Goal: Task Accomplishment & Management: Use online tool/utility

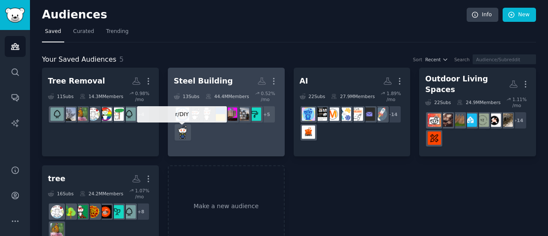
scroll to position [17, 0]
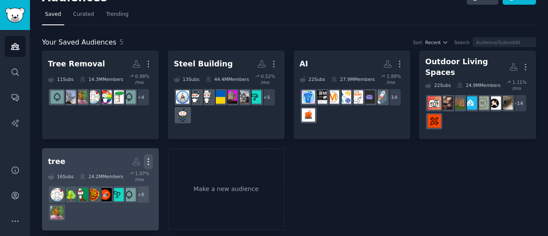
click at [149, 157] on icon "button" at bounding box center [148, 161] width 9 height 9
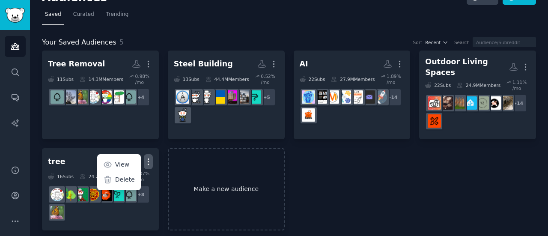
click at [197, 173] on link "Make a new audience" at bounding box center [226, 189] width 117 height 83
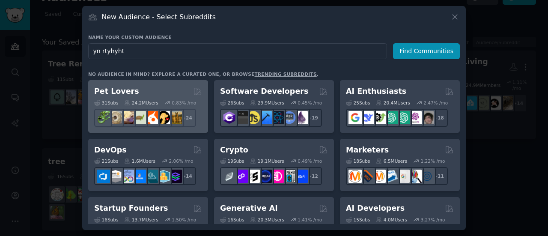
type input "yn rtyhyht"
click at [171, 97] on div "31 Sub s 24.2M Users 0.83 % /mo + 24" at bounding box center [148, 112] width 108 height 30
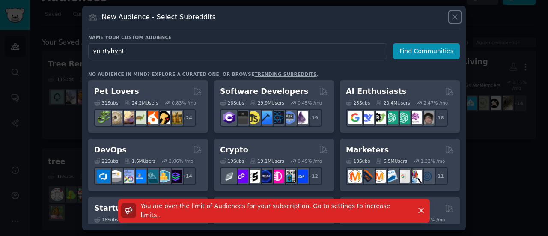
click at [454, 19] on icon at bounding box center [454, 16] width 9 height 9
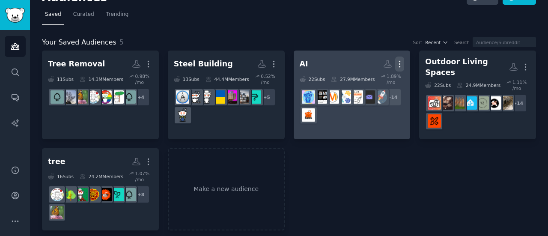
click at [401, 61] on icon "button" at bounding box center [399, 64] width 9 height 9
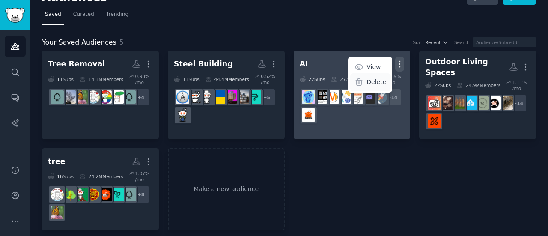
click at [378, 84] on p "Delete" at bounding box center [376, 81] width 20 height 9
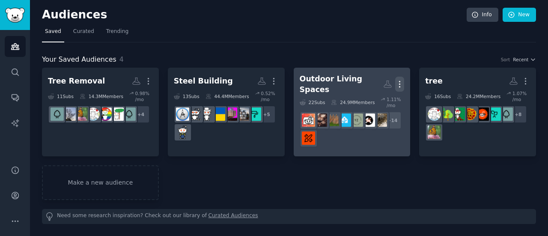
click at [402, 81] on icon "button" at bounding box center [399, 84] width 9 height 9
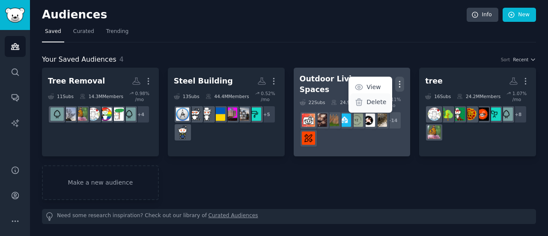
click at [379, 100] on p "Delete" at bounding box center [376, 102] width 20 height 9
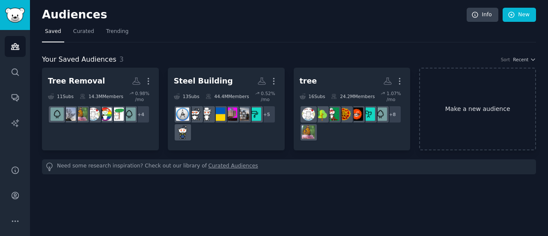
click at [444, 131] on link "Make a new audience" at bounding box center [477, 109] width 117 height 83
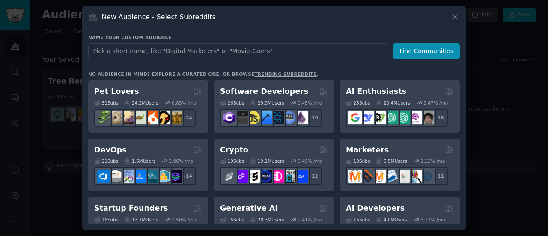
click at [251, 55] on input "text" at bounding box center [237, 51] width 299 height 16
type input "Tree Services"
click button "Find Communities" at bounding box center [426, 51] width 67 height 16
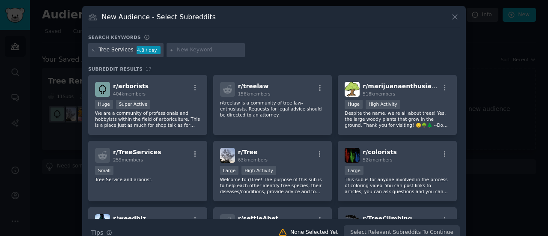
click at [213, 46] on input "text" at bounding box center [209, 50] width 65 height 8
type input "Tree Removal"
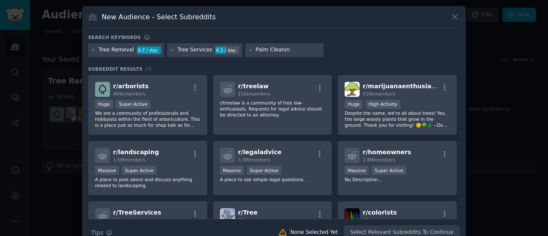
type input "Palm Cleaning"
type input "Tree Storm Damage"
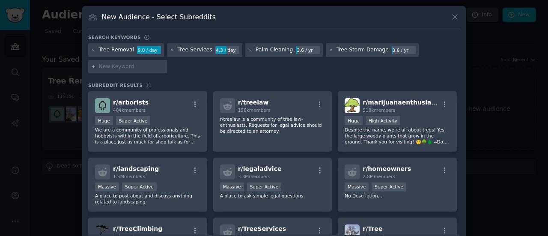
click at [134, 67] on input "text" at bounding box center [131, 67] width 65 height 8
type input "Tree [PERSON_NAME] Grinding"
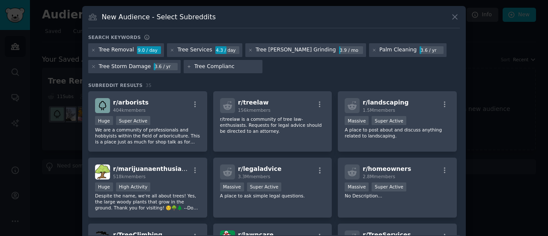
type input "Tree Compliance"
type input "Tree Solutions"
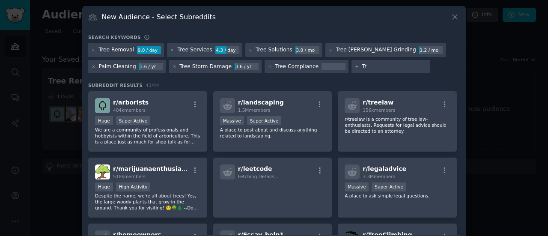
type input "T"
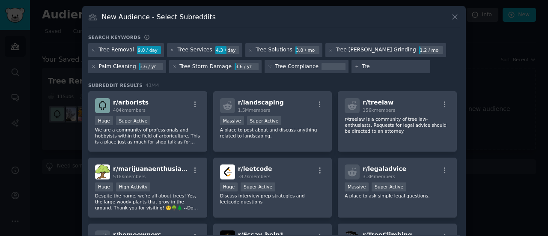
type input "Tree"
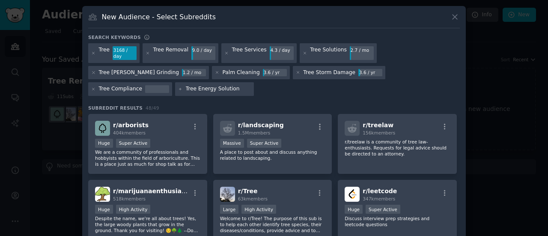
type input "Tree Energy Solutions"
click at [286, 85] on input "text" at bounding box center [318, 89] width 65 height 8
click at [183, 87] on icon at bounding box center [180, 89] width 5 height 5
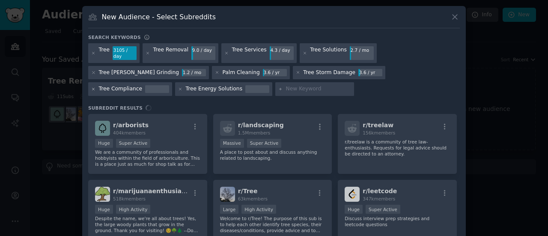
click at [96, 87] on icon at bounding box center [93, 89] width 5 height 5
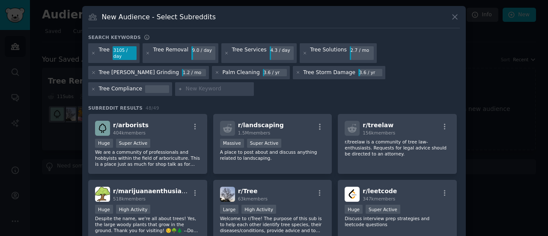
click at [251, 85] on input "text" at bounding box center [218, 89] width 65 height 8
type input "Tree Damage"
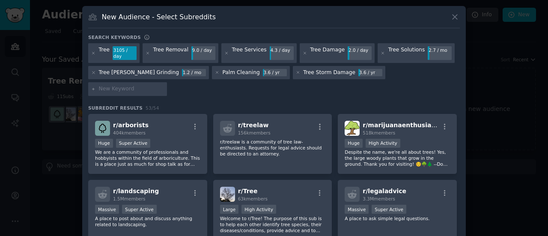
click at [164, 85] on input "text" at bounding box center [131, 89] width 65 height 8
type input "[PERSON_NAME] Grinding"
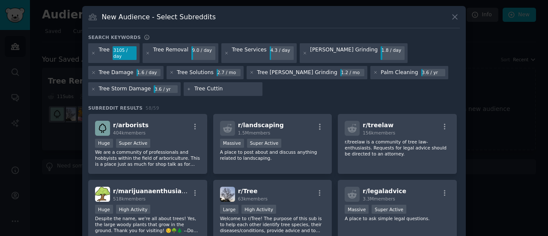
type input "Tree Cutting"
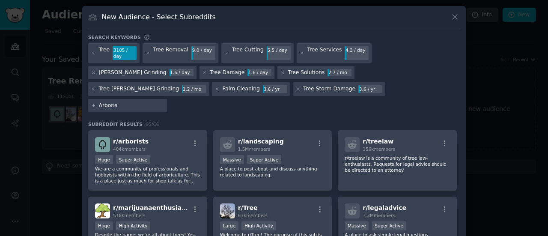
type input "Arborist"
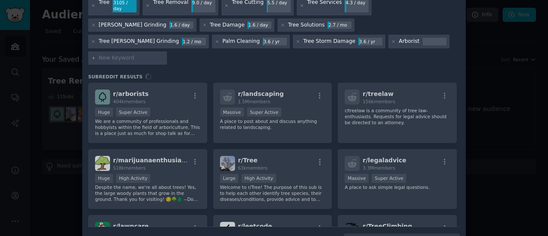
scroll to position [48, 0]
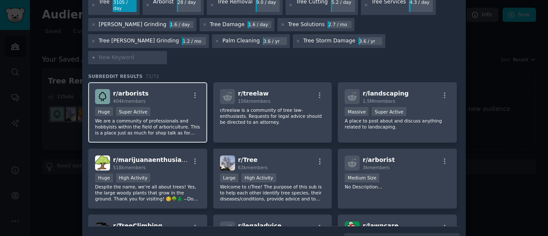
click at [155, 107] on div "Huge Super Active" at bounding box center [147, 112] width 105 height 11
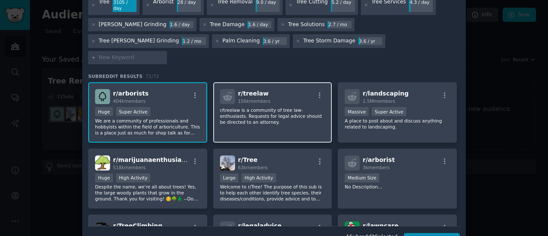
click at [282, 107] on p "r/treelaw is a community of tree law-enthusiasts. Requests for legal advice sho…" at bounding box center [272, 116] width 105 height 18
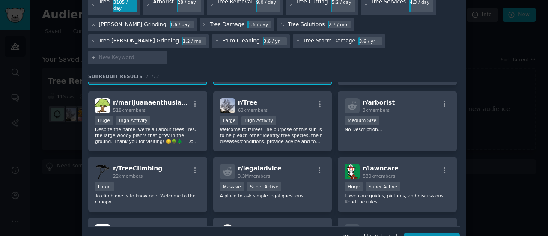
scroll to position [59, 0]
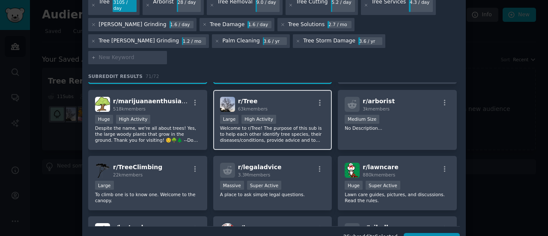
click at [291, 115] on div "Large High Activity" at bounding box center [272, 120] width 105 height 11
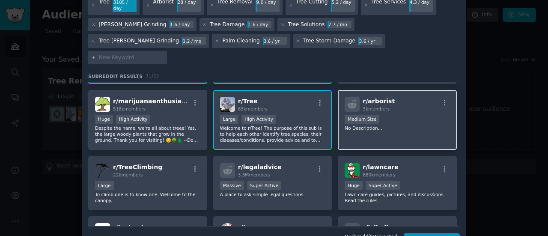
click at [381, 113] on div "r/ arborist 3k members Medium Size No Description..." at bounding box center [397, 120] width 119 height 60
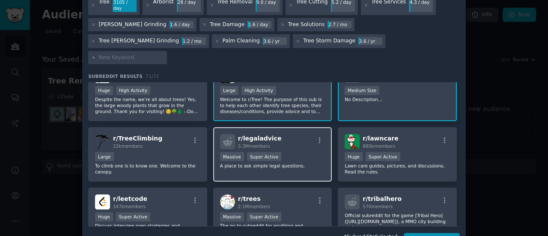
scroll to position [92, 0]
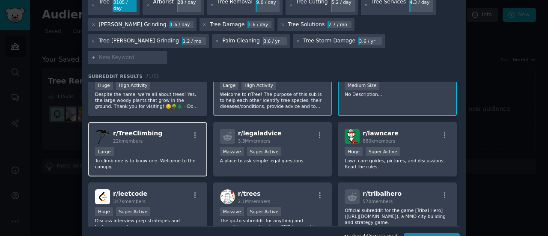
click at [163, 147] on div "Large" at bounding box center [147, 152] width 105 height 11
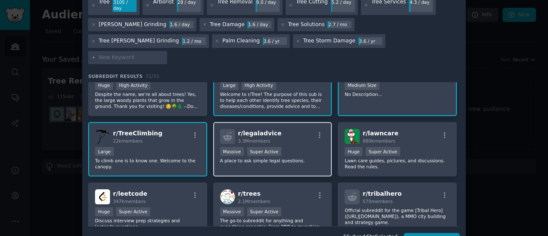
click at [295, 158] on p "A place to ask simple legal questions." at bounding box center [272, 161] width 105 height 6
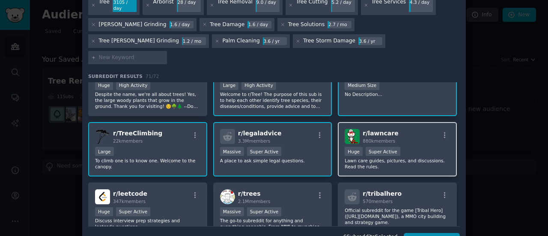
click at [408, 158] on p "Lawn care guides, pictures, and discussions. Read the rules." at bounding box center [397, 164] width 105 height 12
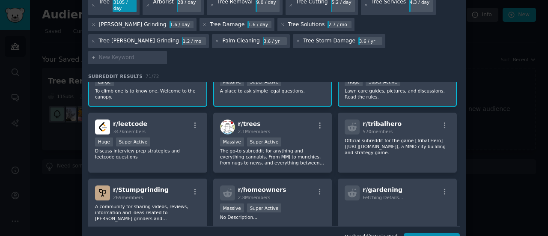
scroll to position [164, 0]
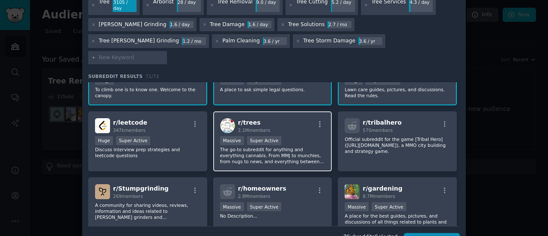
click at [315, 146] on p "The go-to subreddit for anything and everything cannabis. From MMJ to munchies,…" at bounding box center [272, 155] width 105 height 18
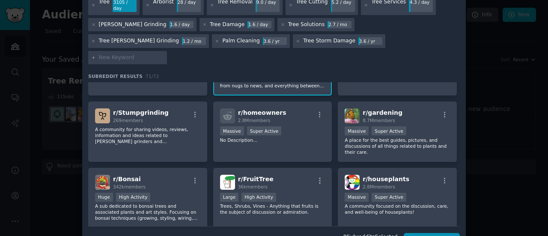
scroll to position [243, 0]
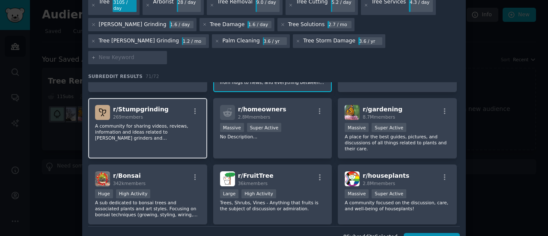
click at [136, 106] on span "r/ Stumpgrinding" at bounding box center [141, 109] width 56 height 7
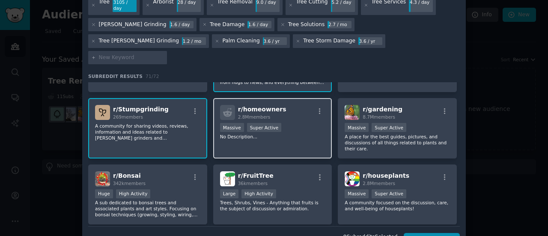
click at [300, 134] on p "No Description..." at bounding box center [272, 137] width 105 height 6
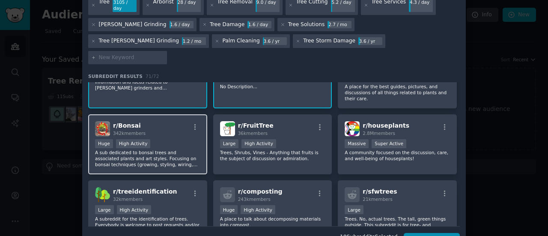
scroll to position [295, 0]
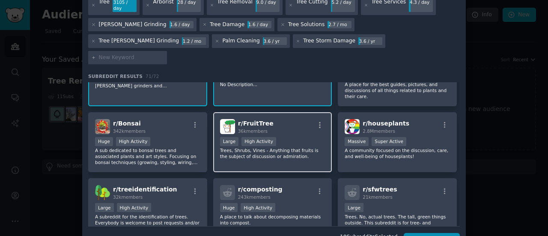
click at [272, 134] on div "r/ FruitTree 36k members Large High Activity Trees, Shrubs, Vines - Anything th…" at bounding box center [272, 142] width 119 height 60
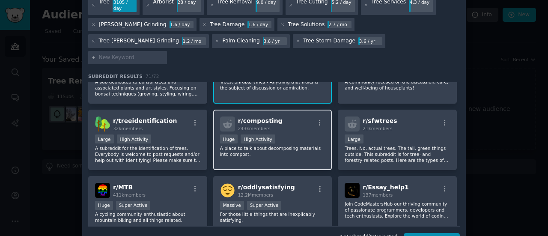
scroll to position [366, 0]
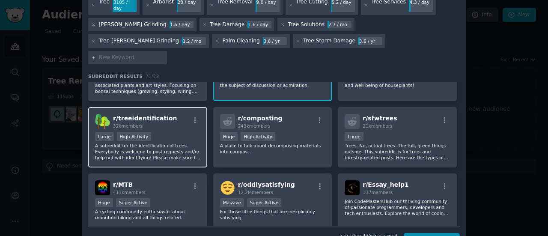
click at [182, 143] on p "A subreddit for the identification of trees. Everybody is welcome to post reque…" at bounding box center [147, 152] width 105 height 18
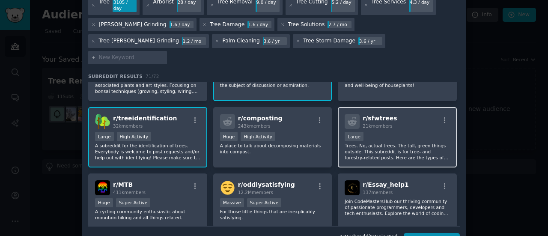
click at [412, 143] on p "Trees. No, actual trees. The tall, green things outside. This subreddit is for …" at bounding box center [397, 152] width 105 height 18
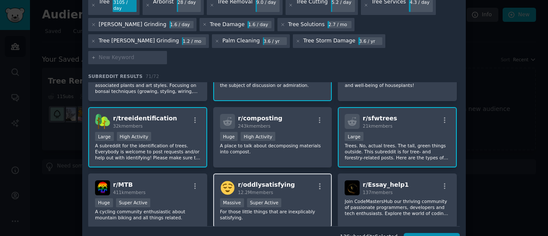
scroll to position [496, 0]
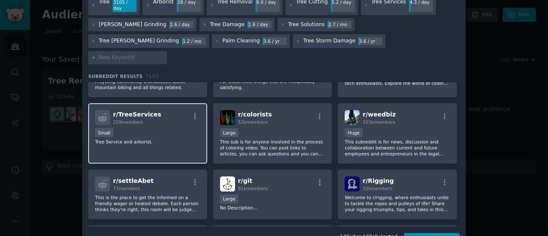
click at [184, 123] on div "r/ TreeServices 259 members Small Tree Service and arborist." at bounding box center [147, 133] width 119 height 60
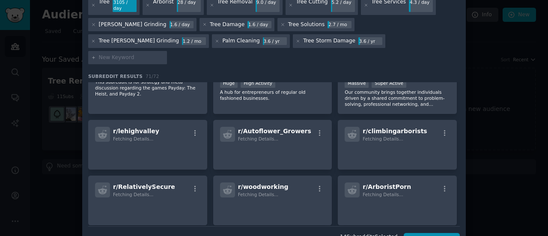
scroll to position [1232, 0]
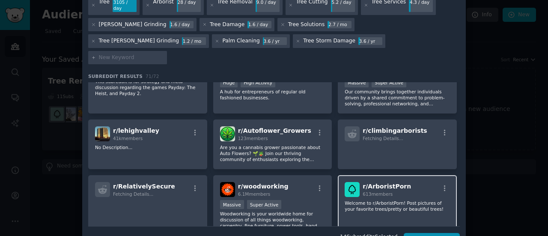
click at [370, 200] on p "Welcome to r/ArboristPorn! Post pictures of your favorite trees/pretty or beaut…" at bounding box center [397, 206] width 105 height 12
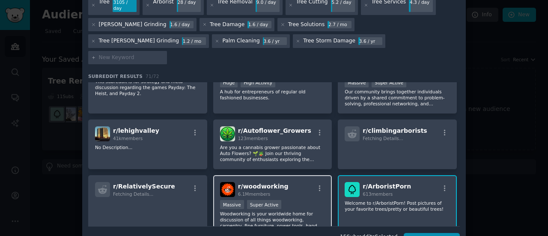
click at [276, 211] on p "Woodworking is your worldwide home for discussion of all things woodworking, ca…" at bounding box center [272, 220] width 105 height 18
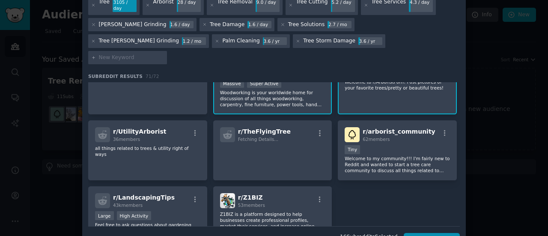
scroll to position [1353, 0]
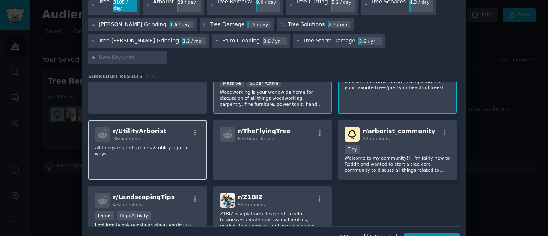
click at [158, 145] on p "all things related to trees & utility right of ways" at bounding box center [147, 151] width 105 height 12
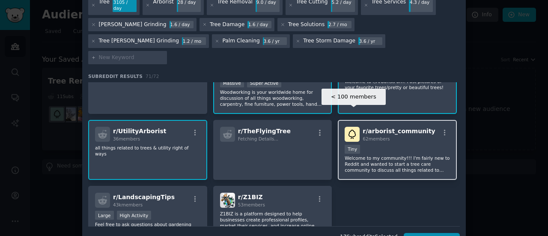
click at [355, 145] on div "Tiny" at bounding box center [352, 149] width 15 height 9
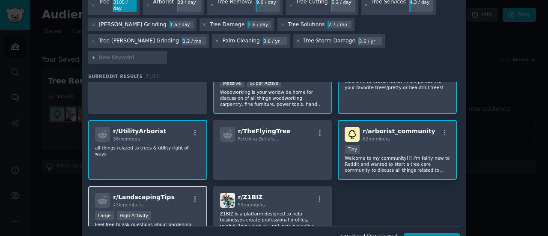
click at [161, 221] on p "Feel free to ask questions about gardening and landscaping, including plants an…" at bounding box center [147, 230] width 105 height 18
click at [438, 233] on button "Create Audience" at bounding box center [432, 240] width 57 height 15
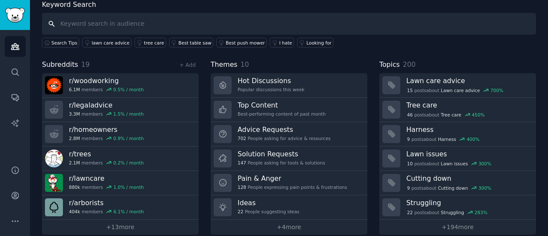
scroll to position [56, 0]
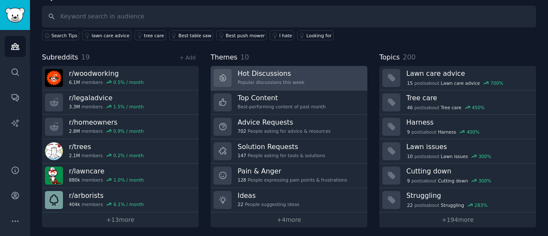
click at [306, 78] on link "Hot Discussions Popular discussions this week" at bounding box center [289, 78] width 157 height 24
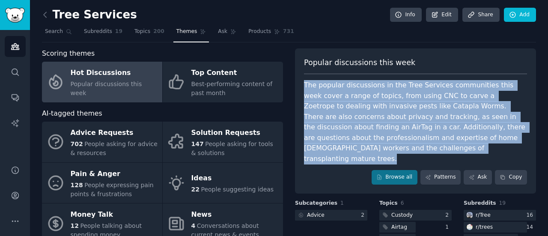
drag, startPoint x: 302, startPoint y: 83, endPoint x: 339, endPoint y: 154, distance: 79.6
click at [339, 154] on div "Popular discussions this week The popular discussions in the Tree Services comm…" at bounding box center [415, 120] width 241 height 145
copy div "The popular discussions in the Tree Services communities this week cover a rang…"
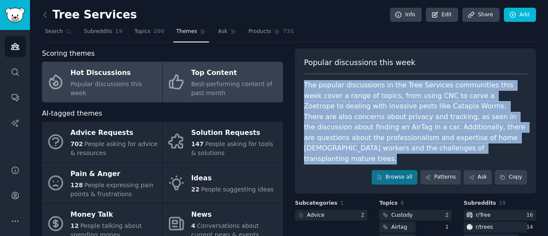
click at [250, 91] on div "Best-performing content of past month" at bounding box center [234, 89] width 87 height 18
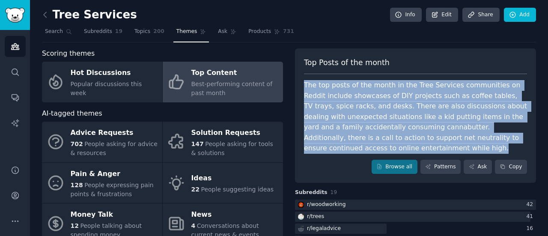
drag, startPoint x: 384, startPoint y: 149, endPoint x: 304, endPoint y: 81, distance: 105.0
click at [304, 81] on div "The top posts of the month in the Tree Services communities on Reddit include s…" at bounding box center [415, 117] width 223 height 74
copy div "The top posts of the month in the Tree Services communities on Reddit include s…"
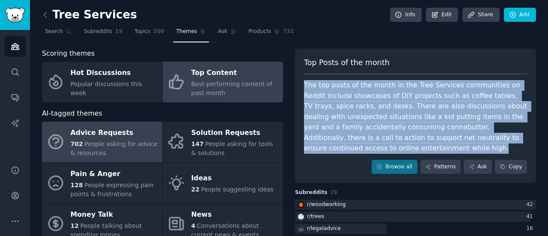
click at [151, 152] on div "702 People asking for advice & resources" at bounding box center [114, 149] width 87 height 18
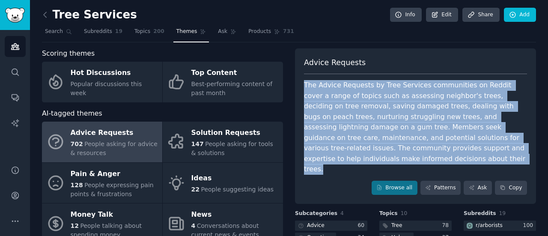
drag, startPoint x: 304, startPoint y: 82, endPoint x: 337, endPoint y: 172, distance: 95.3
click at [337, 172] on div "Advice Requests The Advice Requests by Tree Services communities on Reddit cove…" at bounding box center [415, 126] width 241 height 156
copy div "The Advice Requests by Tree Services communities on Reddit cover a range of top…"
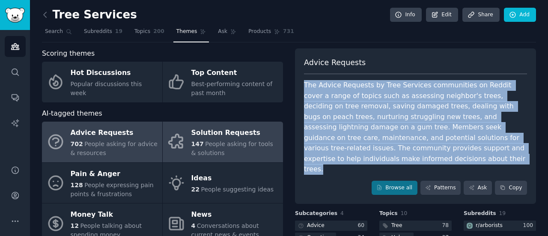
click at [215, 144] on span "People asking for tools & solutions" at bounding box center [232, 148] width 82 height 16
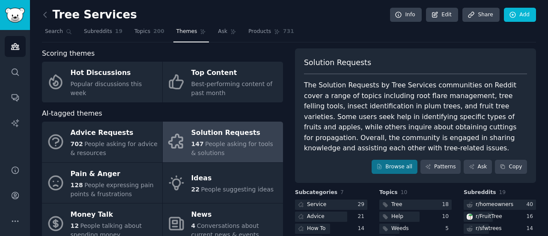
click at [306, 84] on div "The Solution Requests by Tree Services communities on Reddit cover a range of t…" at bounding box center [415, 117] width 223 height 74
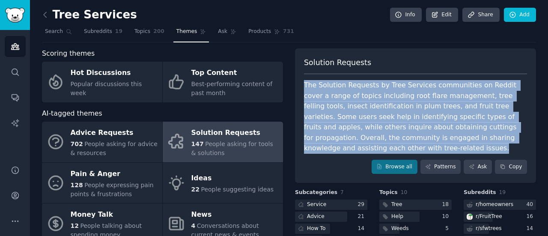
click at [306, 84] on div "The Solution Requests by Tree Services communities on Reddit cover a range of t…" at bounding box center [415, 117] width 223 height 74
copy div "The Solution Requests by Tree Services communities on Reddit cover a range of t…"
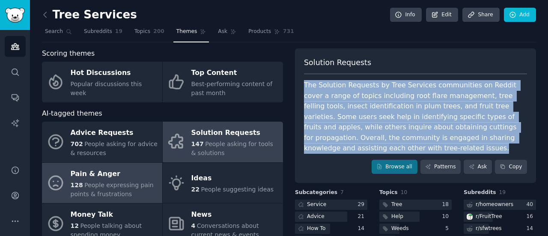
click at [129, 170] on div "Pain & Anger" at bounding box center [114, 174] width 87 height 14
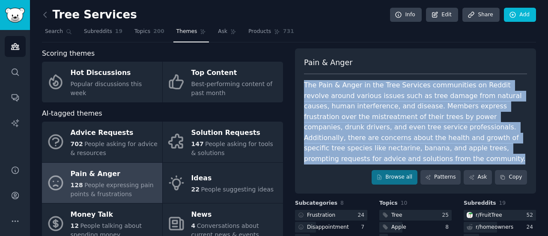
drag, startPoint x: 349, startPoint y: 161, endPoint x: 301, endPoint y: 82, distance: 92.9
click at [301, 82] on div "Pain & Anger The Pain & Anger in the Tree Services communities on Reddit revolv…" at bounding box center [415, 120] width 241 height 145
copy div "The Pain & Anger in the Tree Services communities on Reddit revolve around vari…"
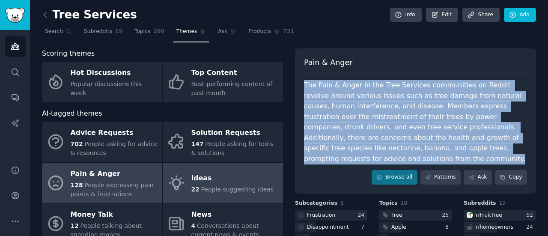
click at [212, 189] on span "People suggesting ideas" at bounding box center [237, 189] width 73 height 7
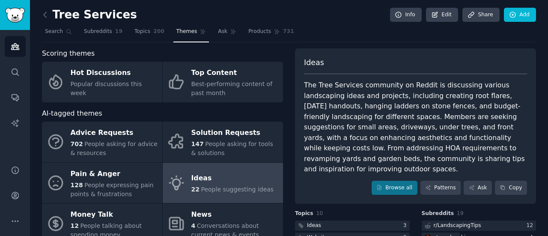
drag, startPoint x: 303, startPoint y: 83, endPoint x: 485, endPoint y: 158, distance: 197.4
click at [485, 158] on div "The Tree Services community on Reddit is discussing various landscaping ideas a…" at bounding box center [415, 127] width 223 height 95
copy div "The Tree Services community on Reddit is discussing various landscaping ideas a…"
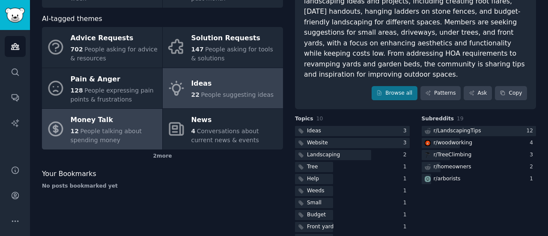
scroll to position [95, 0]
click at [121, 118] on div "Money Talk" at bounding box center [114, 120] width 87 height 14
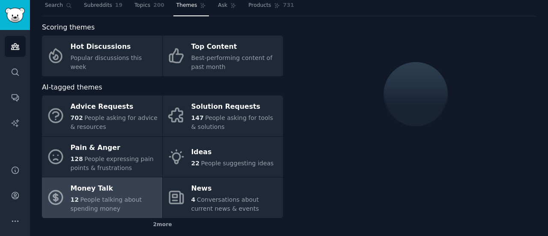
scroll to position [27, 0]
click at [155, 220] on div "2 more" at bounding box center [162, 224] width 241 height 14
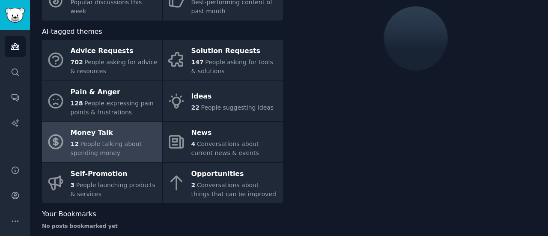
scroll to position [83, 0]
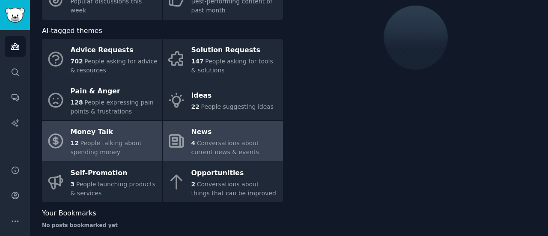
click at [233, 143] on span "Conversations about current news & events" at bounding box center [225, 148] width 68 height 16
click at [128, 140] on span "People talking about spending money" at bounding box center [106, 148] width 71 height 16
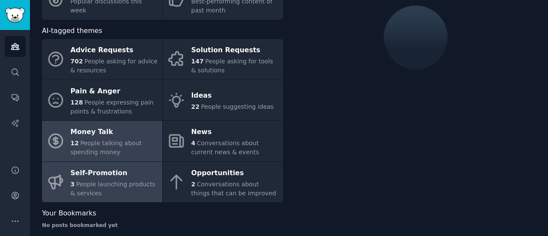
click at [129, 190] on div "3 People launching products & services" at bounding box center [114, 189] width 87 height 18
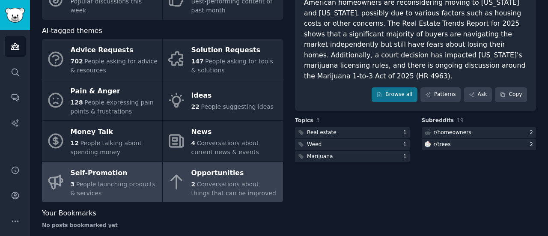
click at [231, 182] on span "Conversations about things that can be improved" at bounding box center [233, 189] width 85 height 16
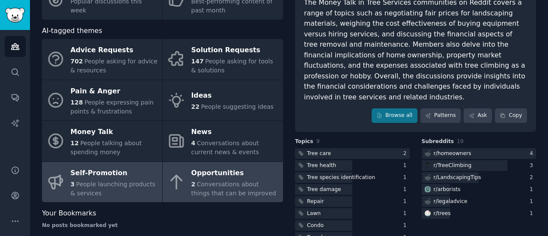
click at [126, 171] on div "Self-Promotion" at bounding box center [114, 173] width 87 height 14
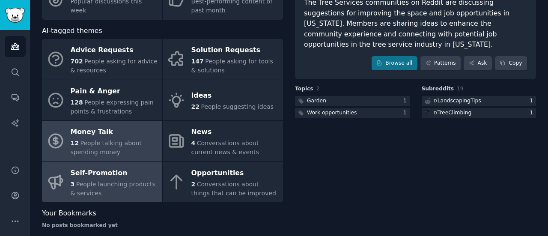
click at [127, 142] on span "People talking about spending money" at bounding box center [106, 148] width 71 height 16
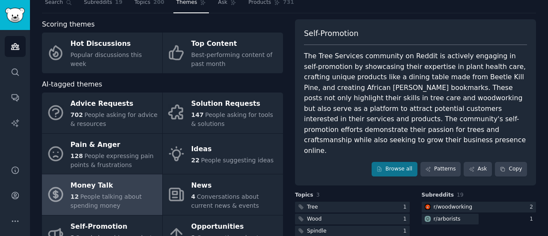
scroll to position [29, 0]
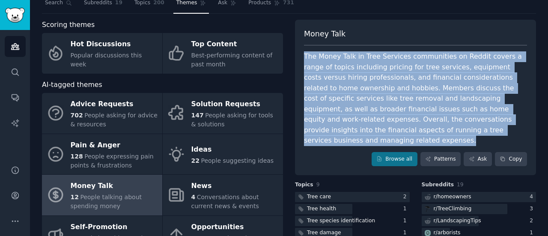
drag, startPoint x: 303, startPoint y: 57, endPoint x: 437, endPoint y: 128, distance: 151.1
click at [437, 128] on div "The Money Talk in Tree Services communities on Reddit covers a range of topics …" at bounding box center [415, 98] width 223 height 95
click at [136, 189] on div "Money Talk" at bounding box center [114, 186] width 87 height 14
click at [345, 60] on div "The Money Talk in Tree Services communities on Reddit covers a range of topics …" at bounding box center [415, 98] width 223 height 95
drag, startPoint x: 303, startPoint y: 55, endPoint x: 441, endPoint y: 125, distance: 154.3
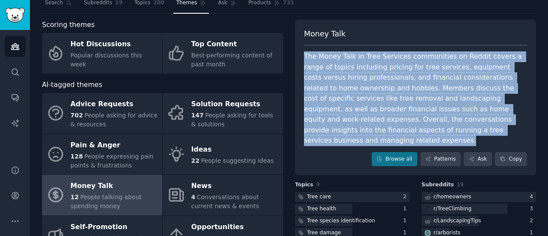
click at [441, 125] on div "The Money Talk in Tree Services communities on Reddit covers a range of topics …" at bounding box center [415, 98] width 223 height 95
copy div "The Money Talk in Tree Services communities on Reddit covers a range of topics …"
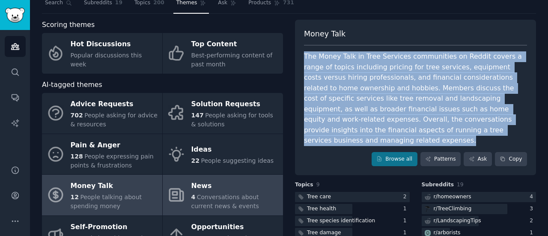
click at [171, 195] on icon at bounding box center [176, 195] width 18 height 18
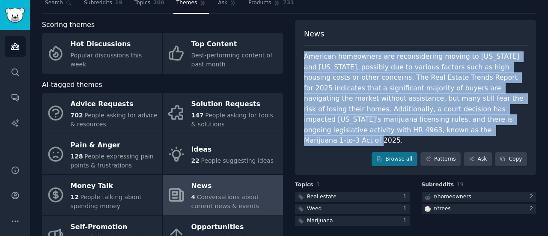
drag, startPoint x: 303, startPoint y: 55, endPoint x: 352, endPoint y: 131, distance: 89.9
click at [352, 131] on div "American homeowners are reconsidering moving to [US_STATE] and [US_STATE], poss…" at bounding box center [415, 98] width 223 height 95
copy div "American homeowners are reconsidering moving to [US_STATE] and [US_STATE], poss…"
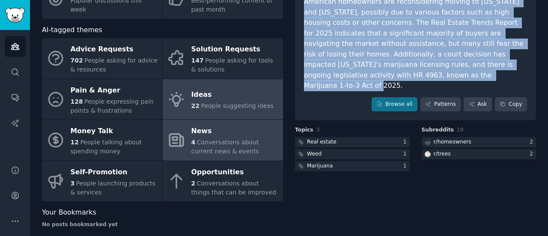
scroll to position [84, 0]
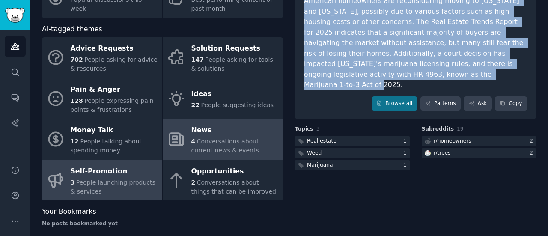
click at [120, 179] on span "People launching products & services" at bounding box center [113, 187] width 85 height 16
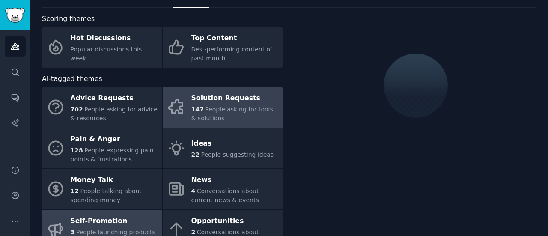
scroll to position [34, 0]
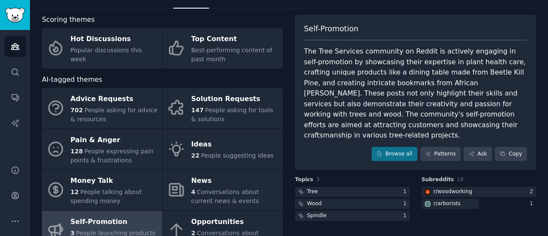
drag, startPoint x: 302, startPoint y: 50, endPoint x: 448, endPoint y: 123, distance: 163.1
click at [448, 123] on div "Self-Promotion The Tree Services community on Reddit is actively engaging in se…" at bounding box center [415, 93] width 241 height 156
copy div "The Tree Services community on Reddit is actively engaging in self-promotion by…"
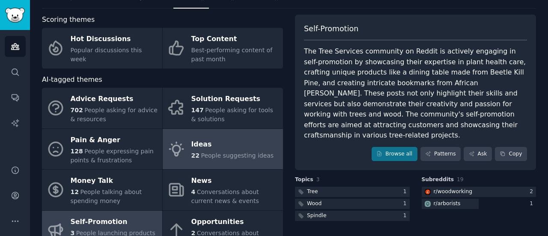
scroll to position [93, 0]
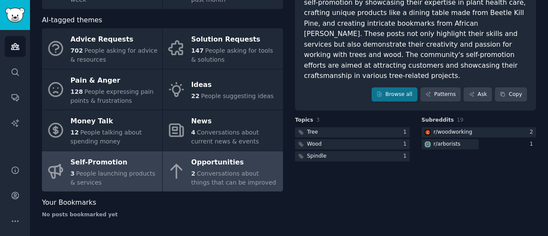
click at [202, 170] on span "Conversations about things that can be improved" at bounding box center [233, 178] width 85 height 16
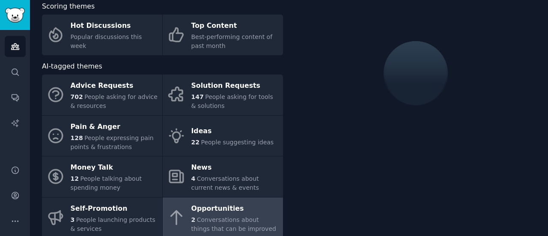
scroll to position [40, 0]
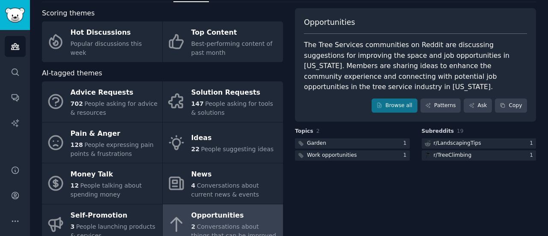
click at [306, 40] on div "The Tree Services communities on Reddit are discussing suggestions for improvin…" at bounding box center [415, 66] width 223 height 53
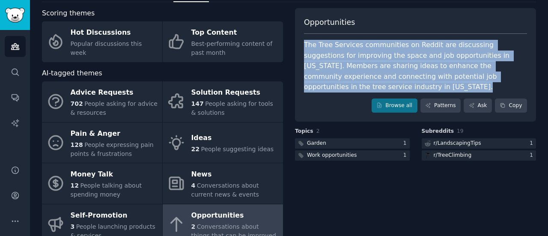
click at [306, 40] on div "The Tree Services communities on Reddit are discussing suggestions for improvin…" at bounding box center [415, 66] width 223 height 53
copy div "The Tree Services communities on Reddit are discussing suggestions for improvin…"
